Goal: Find specific page/section: Find specific page/section

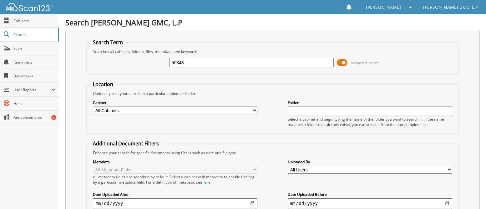
type input "50343"
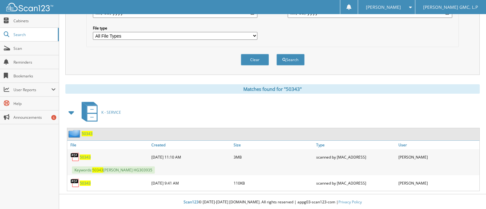
scroll to position [192, 0]
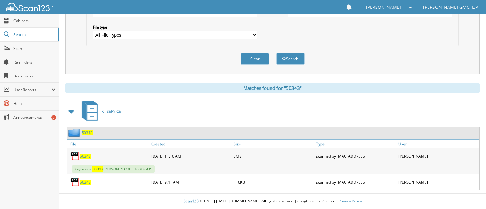
click at [85, 154] on span "50343" at bounding box center [85, 155] width 11 height 5
